Goal: Transaction & Acquisition: Purchase product/service

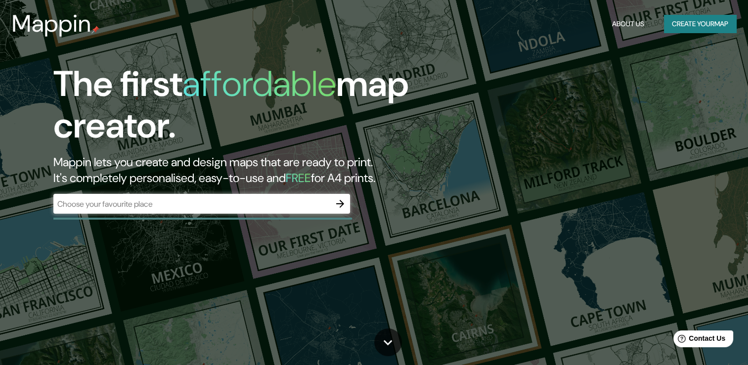
click at [312, 205] on input "text" at bounding box center [191, 203] width 277 height 11
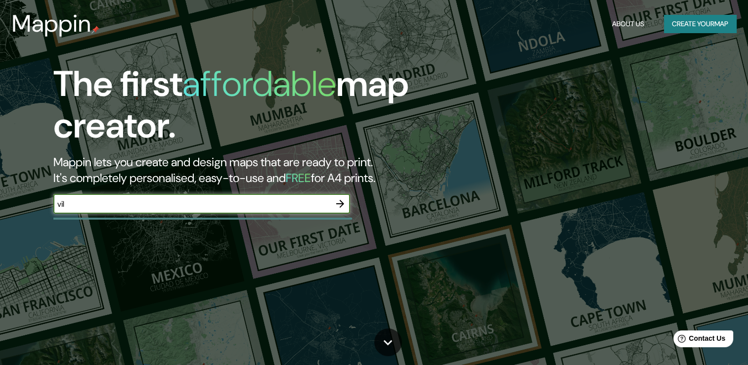
type input "vil"
click at [243, 205] on input "vil" at bounding box center [191, 203] width 277 height 11
click at [342, 208] on icon "button" at bounding box center [340, 204] width 12 height 12
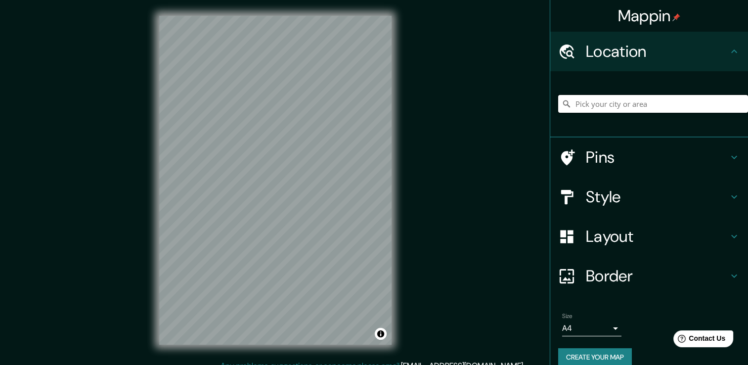
click at [649, 110] on input "Pick your city or area" at bounding box center [653, 104] width 190 height 18
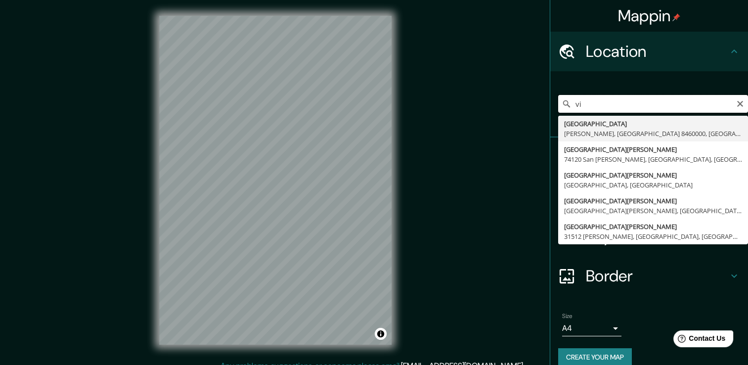
type input "v"
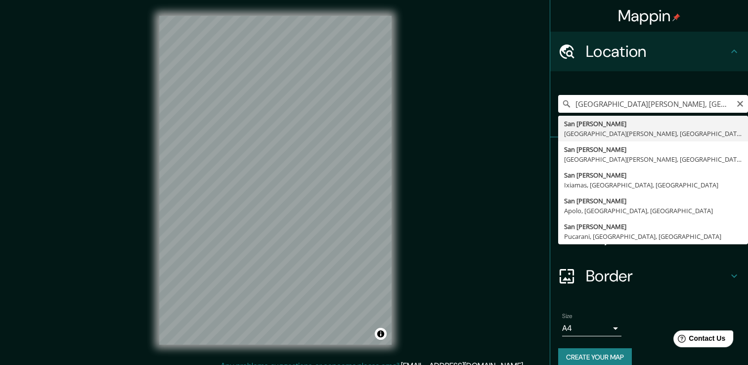
type input "[GEOGRAPHIC_DATA][PERSON_NAME], [GEOGRAPHIC_DATA][PERSON_NAME], [GEOGRAPHIC_DAT…"
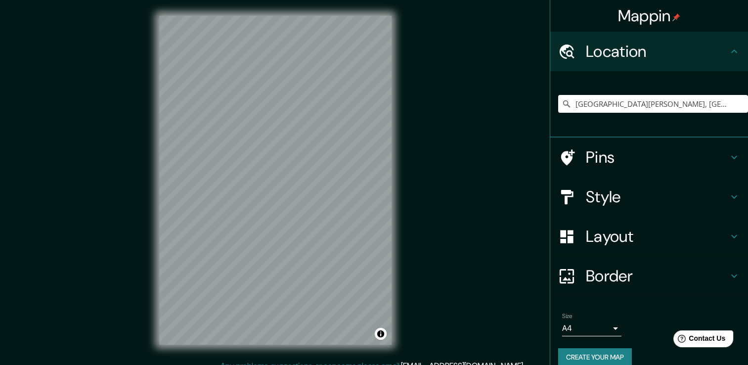
click at [614, 196] on h4 "Style" at bounding box center [657, 197] width 142 height 20
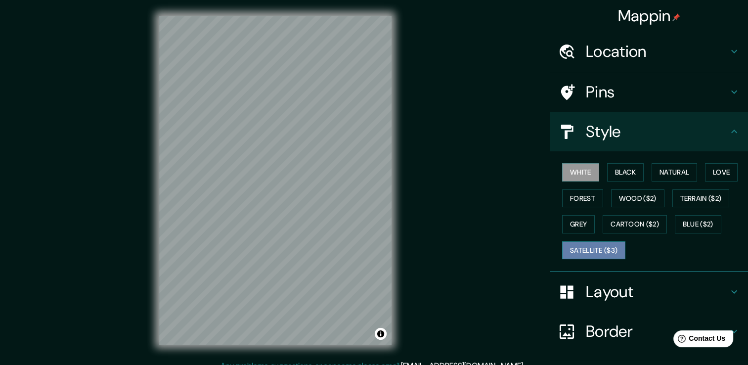
click at [599, 254] on button "Satellite ($3)" at bounding box center [593, 250] width 63 height 18
click at [455, 54] on div "Mappin Location [GEOGRAPHIC_DATA][PERSON_NAME], [GEOGRAPHIC_DATA][PERSON_NAME],…" at bounding box center [374, 188] width 748 height 376
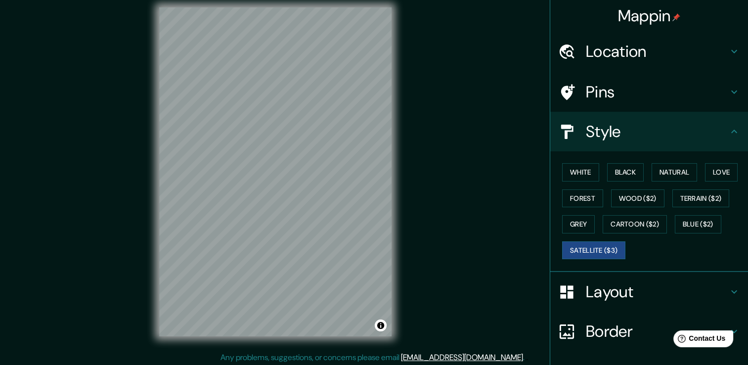
scroll to position [11, 0]
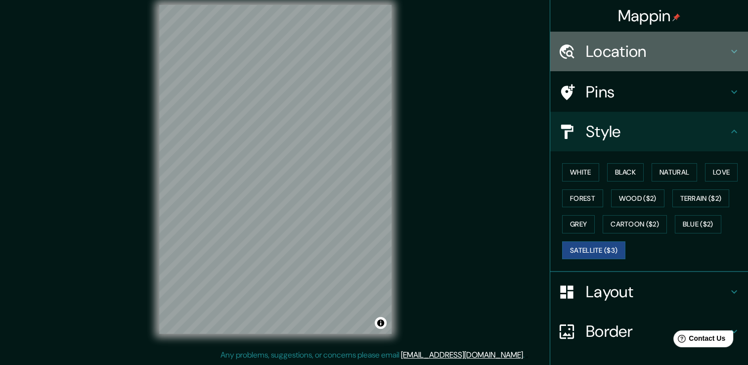
drag, startPoint x: 711, startPoint y: 48, endPoint x: 705, endPoint y: 58, distance: 11.1
click at [710, 49] on h4 "Location" at bounding box center [657, 52] width 142 height 20
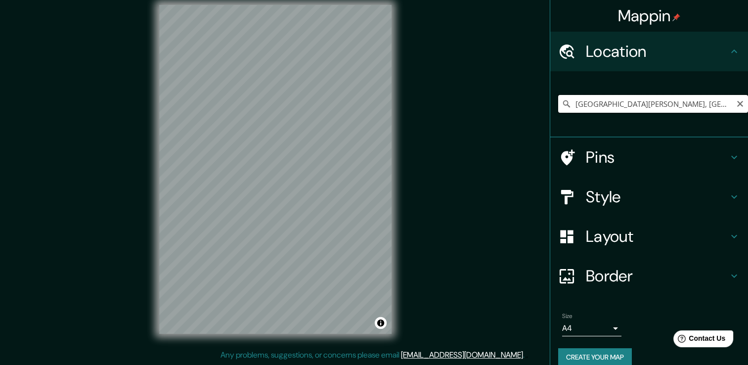
click at [717, 103] on input "[GEOGRAPHIC_DATA][PERSON_NAME], [GEOGRAPHIC_DATA][PERSON_NAME], [GEOGRAPHIC_DAT…" at bounding box center [653, 104] width 190 height 18
click at [738, 104] on icon "Clear" at bounding box center [741, 104] width 6 height 6
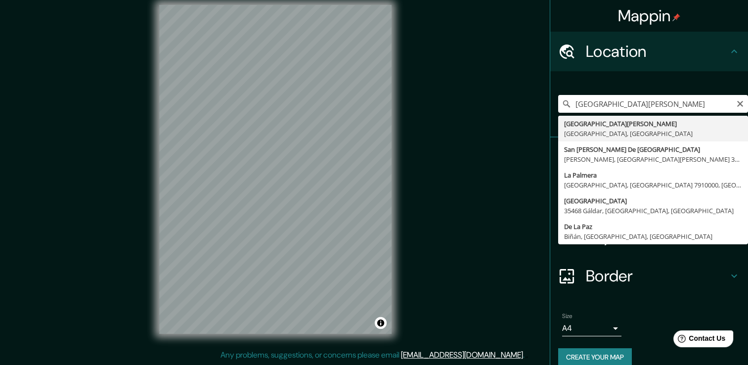
type input "[GEOGRAPHIC_DATA][PERSON_NAME], [GEOGRAPHIC_DATA], [GEOGRAPHIC_DATA]"
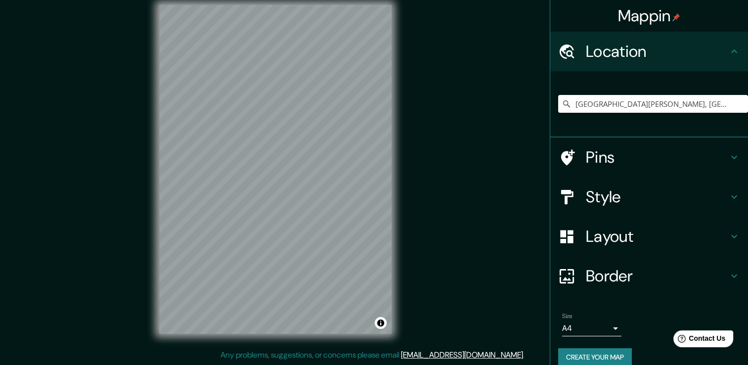
click at [205, 334] on div "© Mapbox © OpenStreetMap Improve this map © Maxar" at bounding box center [275, 169] width 264 height 360
click at [374, 354] on html "Mappin Location [GEOGRAPHIC_DATA][PERSON_NAME], [GEOGRAPHIC_DATA], [GEOGRAPHIC_…" at bounding box center [374, 171] width 748 height 365
click at [154, 128] on div "© Mapbox © OpenStreetMap Improve this map © Maxar" at bounding box center [275, 169] width 264 height 360
click at [637, 190] on h4 "Style" at bounding box center [657, 197] width 142 height 20
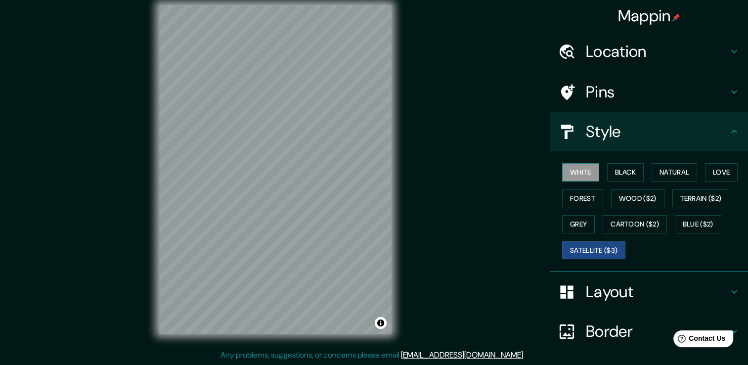
click at [585, 175] on button "White" at bounding box center [580, 172] width 37 height 18
click at [622, 169] on button "Black" at bounding box center [625, 172] width 37 height 18
click at [571, 169] on button "White" at bounding box center [580, 172] width 37 height 18
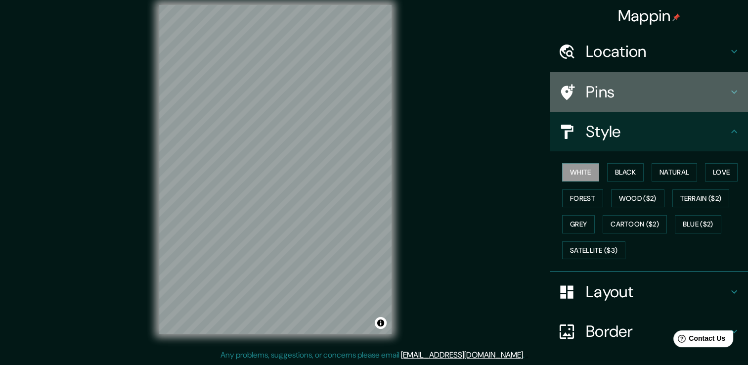
drag, startPoint x: 611, startPoint y: 91, endPoint x: 395, endPoint y: 145, distance: 223.5
click at [600, 93] on h4 "Pins" at bounding box center [657, 92] width 142 height 20
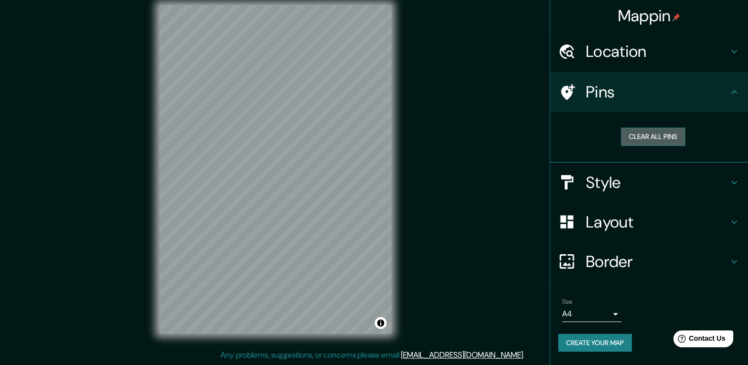
click at [668, 136] on button "Clear all pins" at bounding box center [653, 137] width 64 height 18
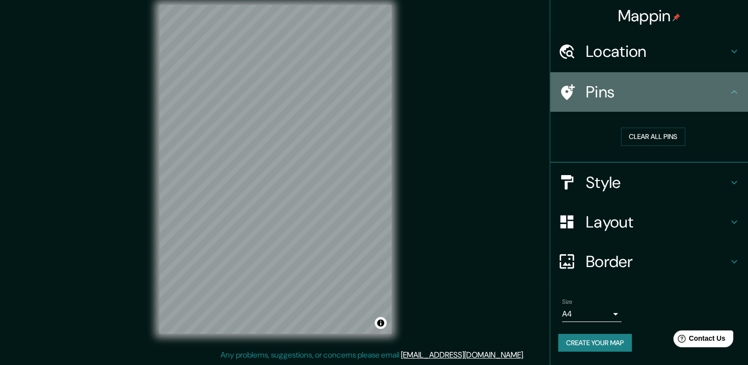
drag, startPoint x: 645, startPoint y: 92, endPoint x: 446, endPoint y: 157, distance: 209.8
click at [643, 93] on h4 "Pins" at bounding box center [657, 92] width 142 height 20
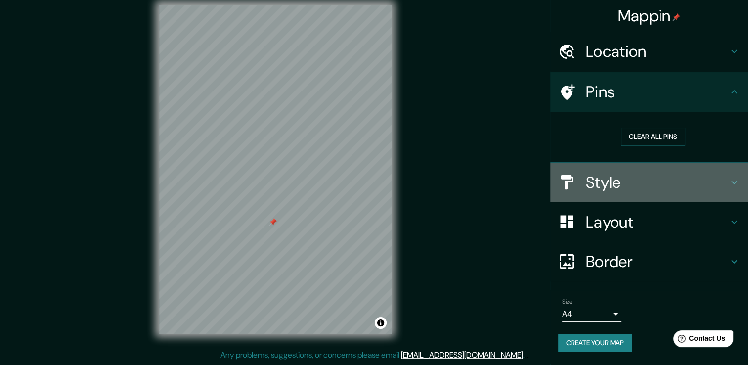
click at [619, 186] on h4 "Style" at bounding box center [657, 183] width 142 height 20
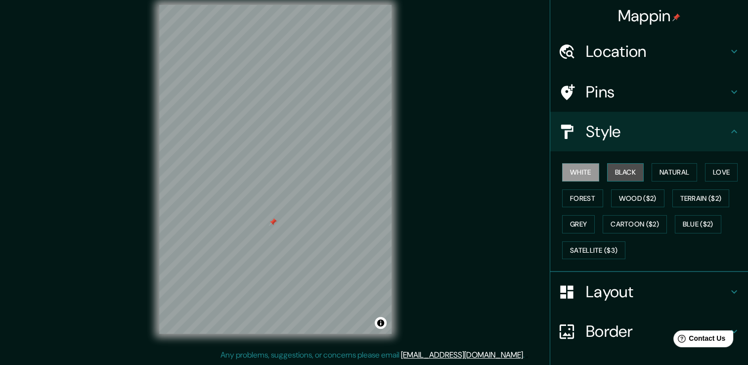
click at [619, 172] on button "Black" at bounding box center [625, 172] width 37 height 18
click at [583, 175] on button "White" at bounding box center [580, 172] width 37 height 18
